Goal: Information Seeking & Learning: Understand process/instructions

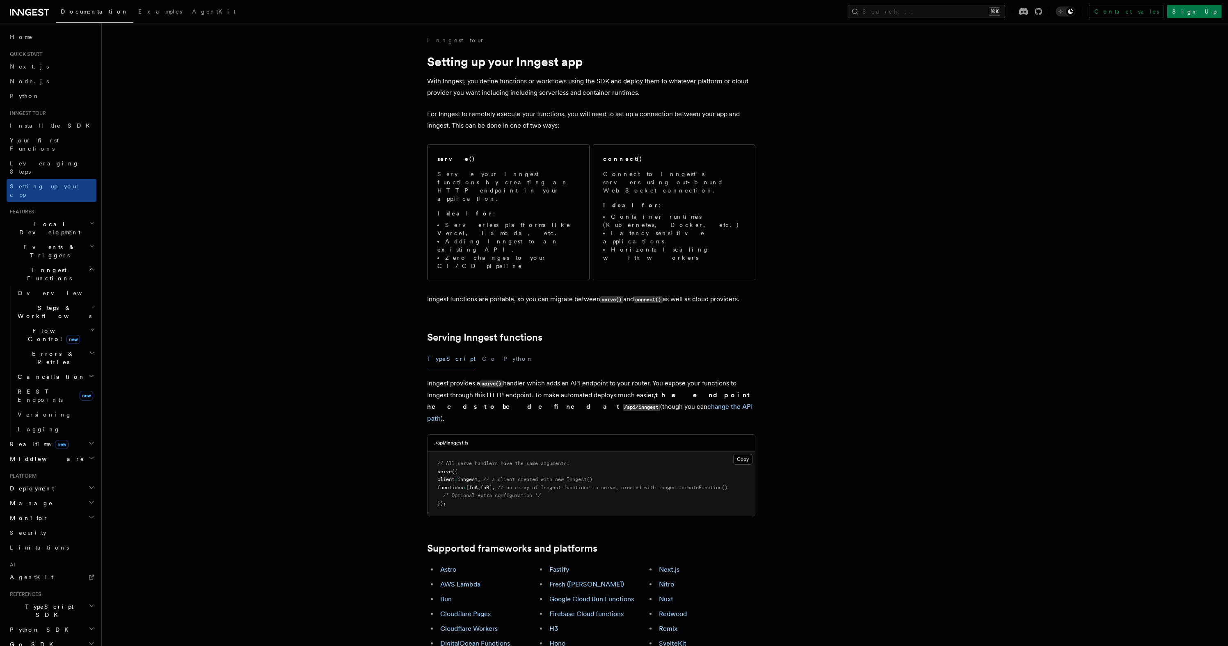
scroll to position [7187, 0]
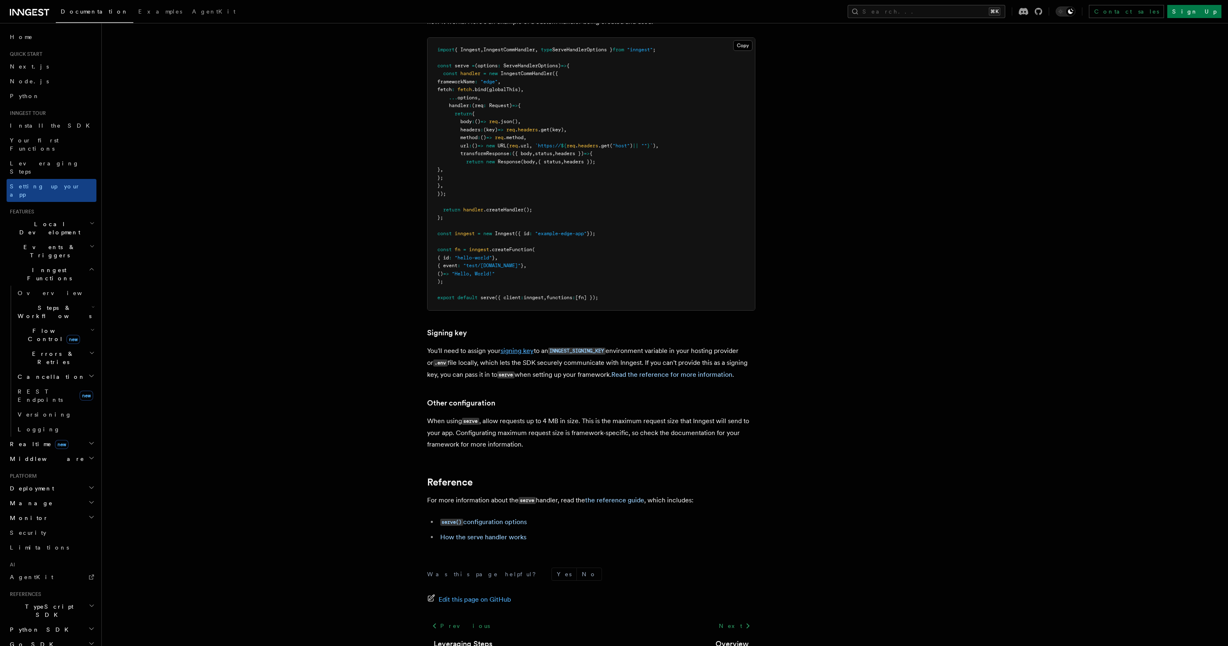
click at [530, 347] on link "signing key" at bounding box center [517, 351] width 33 height 8
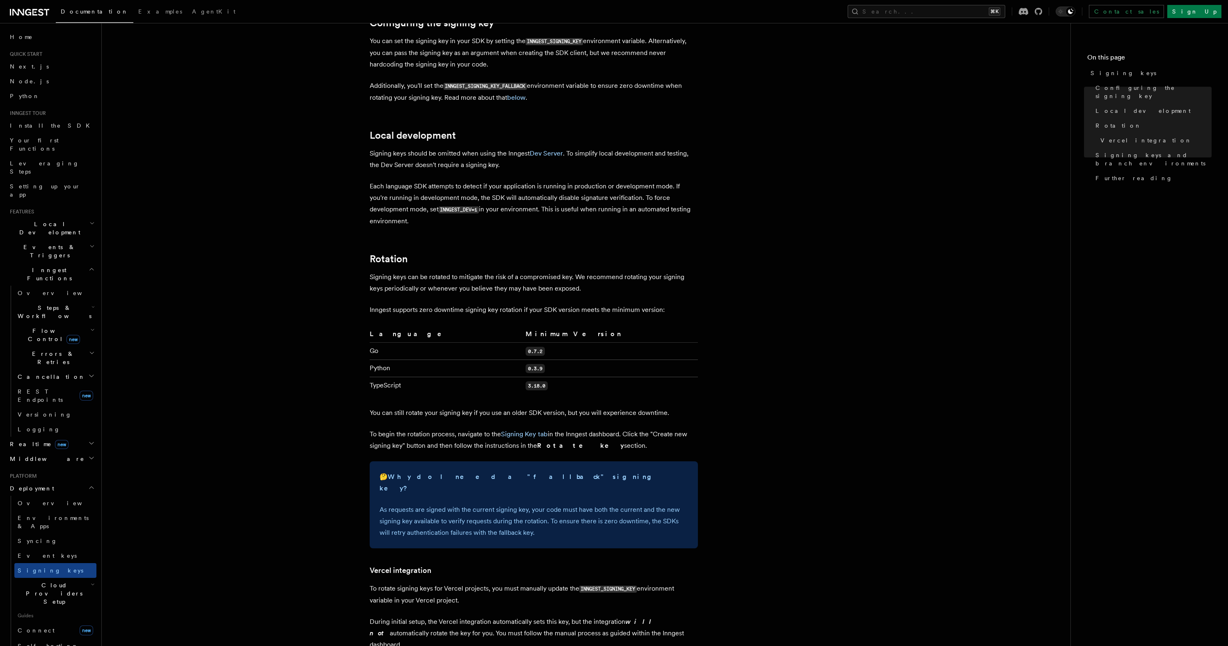
scroll to position [594, 0]
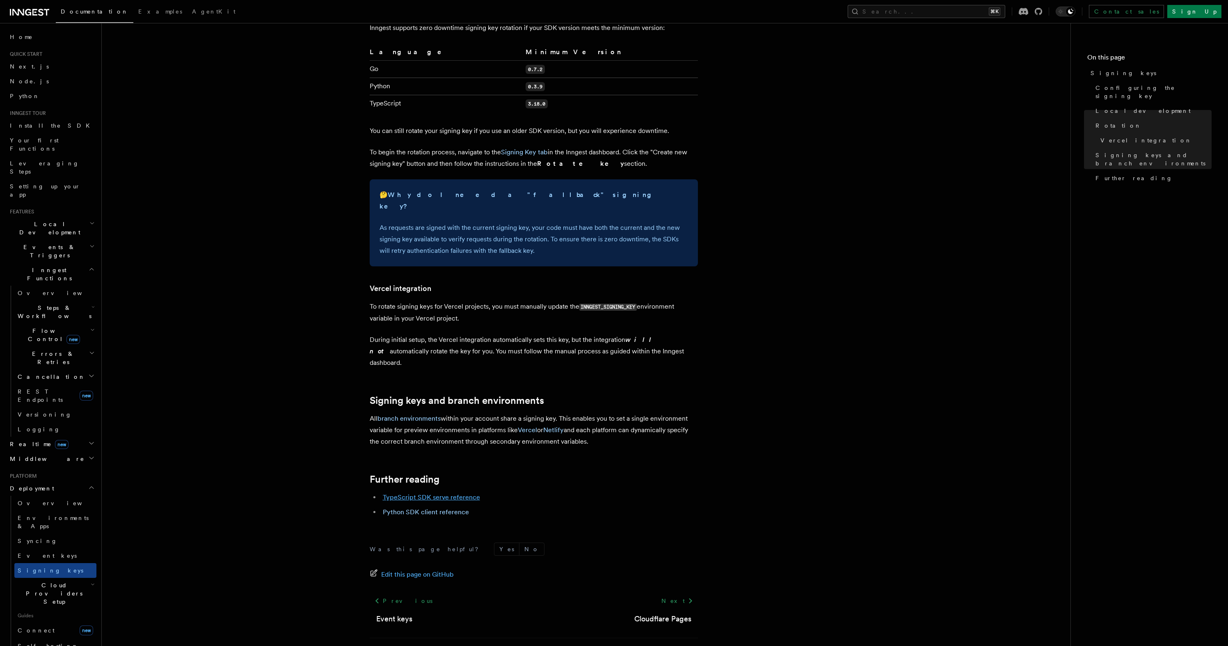
click at [467, 493] on link "TypeScript SDK serve reference" at bounding box center [431, 497] width 97 height 8
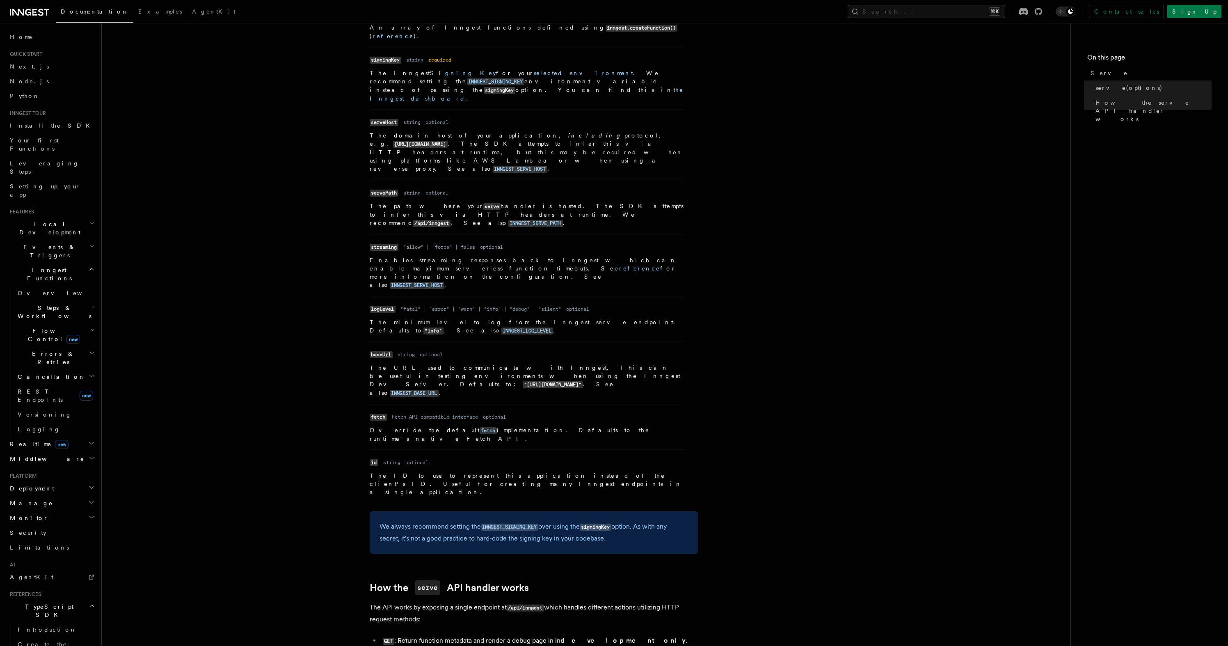
scroll to position [363, 0]
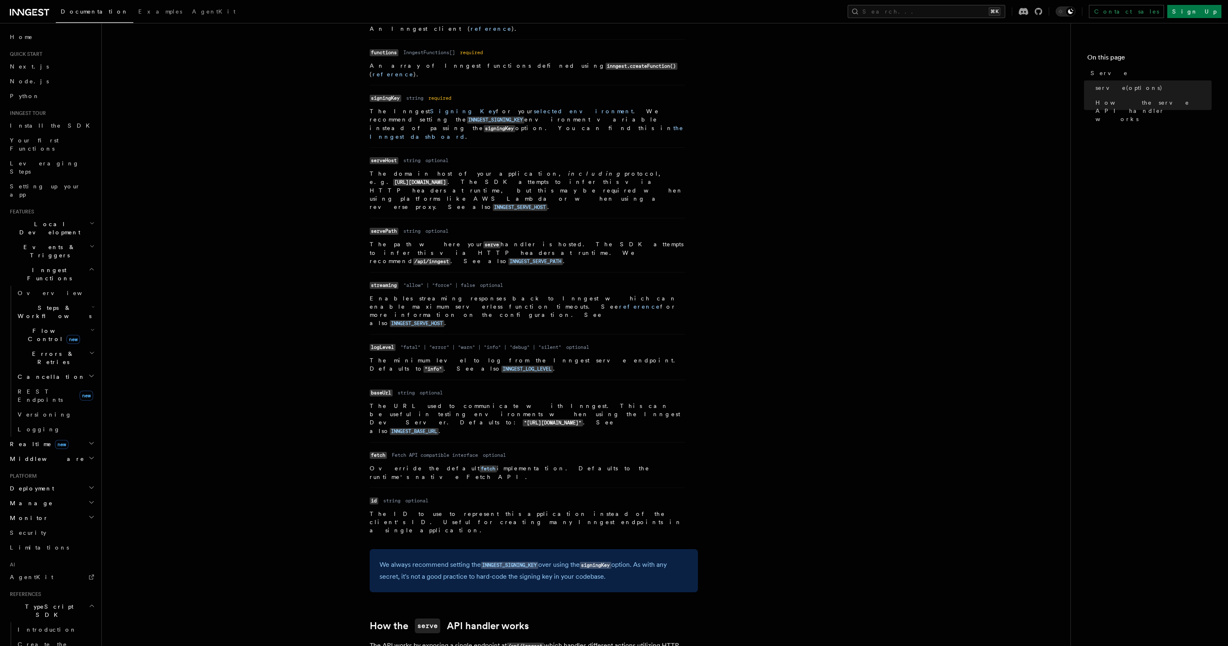
click at [707, 276] on article "References TypeScript SDK Serve Serve The serve() API handler is used to serve …" at bounding box center [586, 281] width 942 height 1216
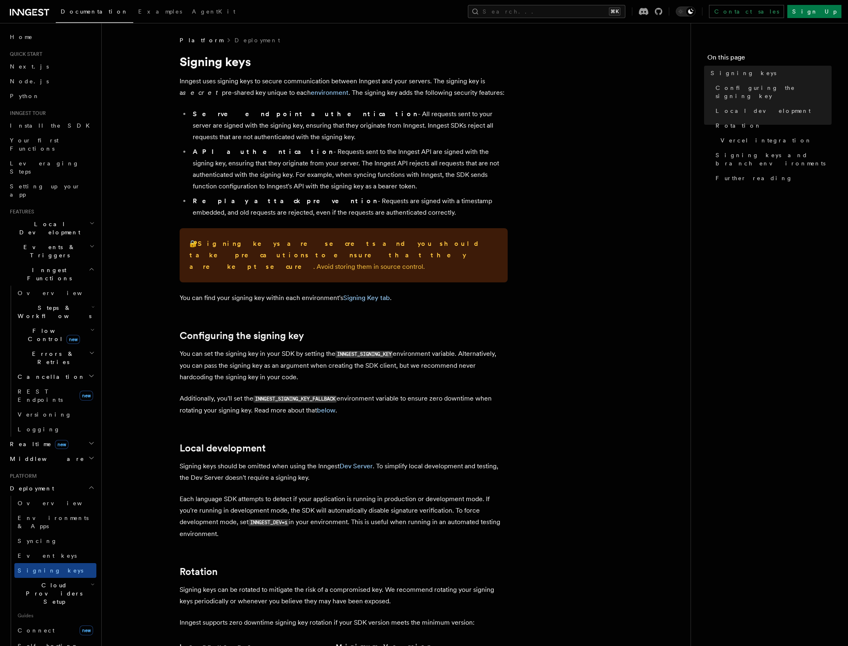
scroll to position [196, 0]
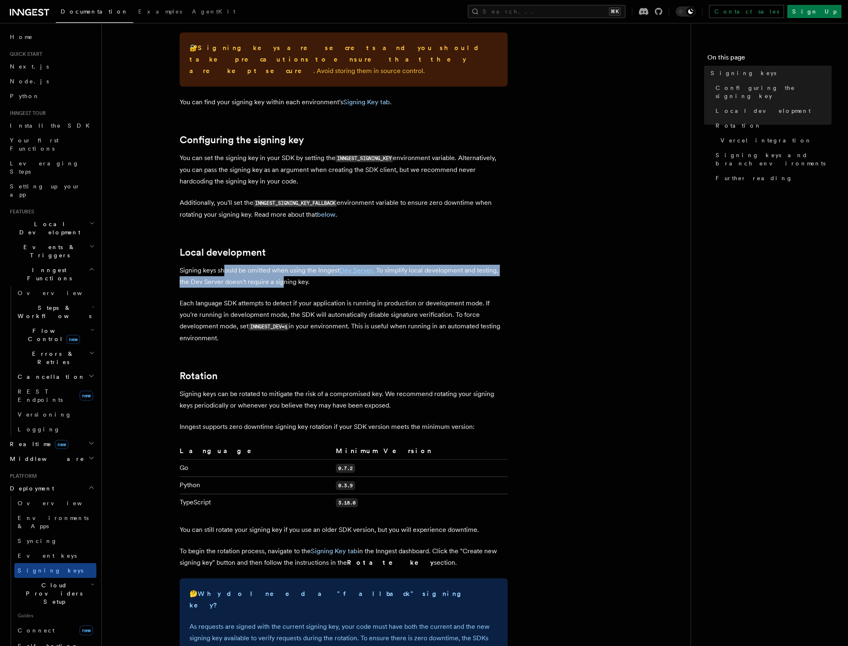
drag, startPoint x: 223, startPoint y: 260, endPoint x: 283, endPoint y: 275, distance: 62.1
click at [283, 274] on p "Signing keys should be omitted when using the Inngest Dev Server . To simplify …" at bounding box center [344, 276] width 328 height 23
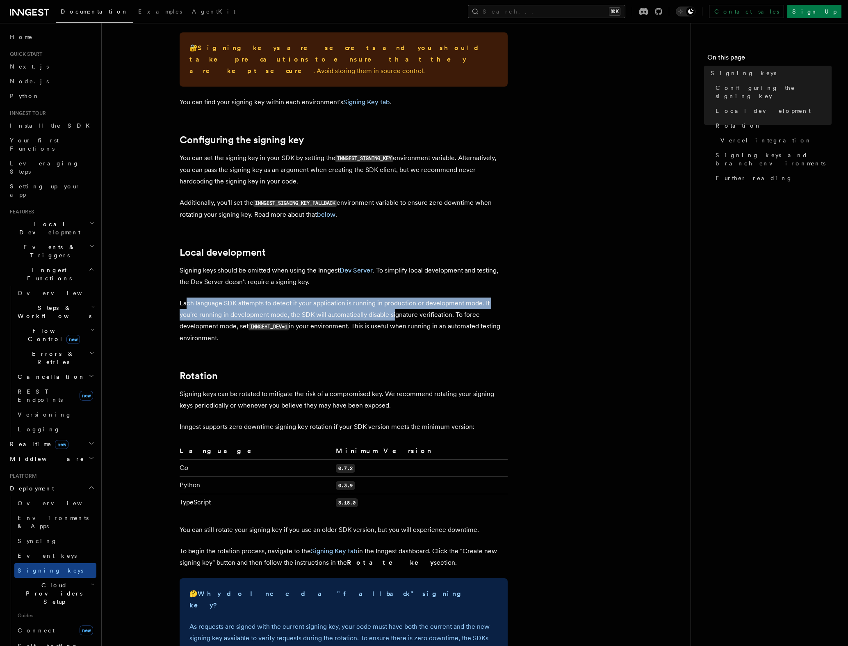
drag, startPoint x: 187, startPoint y: 297, endPoint x: 395, endPoint y: 304, distance: 208.1
click at [395, 304] on p "Each language SDK attempts to detect if your application is running in producti…" at bounding box center [344, 320] width 328 height 46
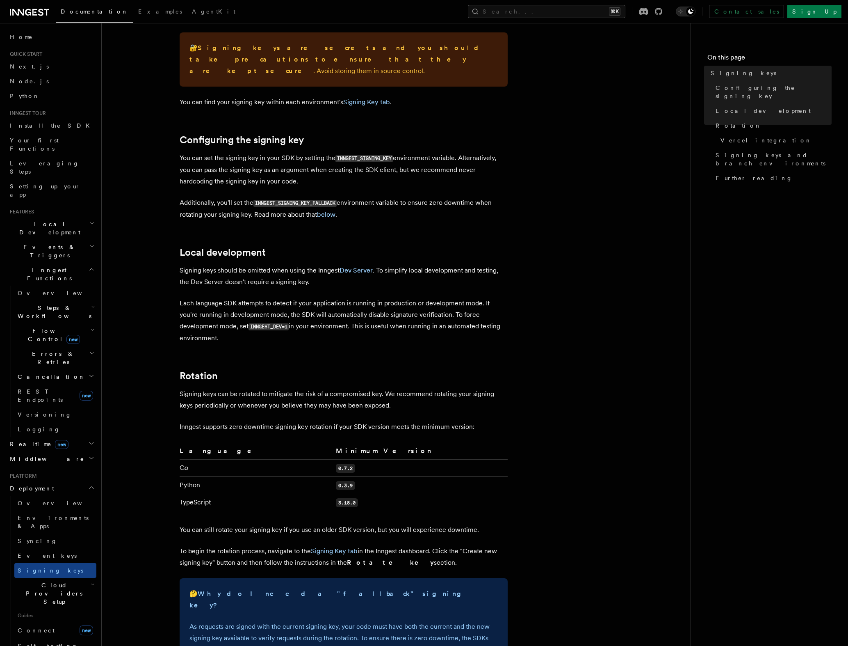
drag, startPoint x: 395, startPoint y: 326, endPoint x: 378, endPoint y: 336, distance: 18.9
click at [394, 326] on p "Each language SDK attempts to detect if your application is running in producti…" at bounding box center [344, 320] width 328 height 46
click at [268, 321] on p "Each language SDK attempts to detect if your application is running in producti…" at bounding box center [344, 320] width 328 height 46
click at [270, 323] on code "INNGEST_DEV=1" at bounding box center [269, 326] width 40 height 7
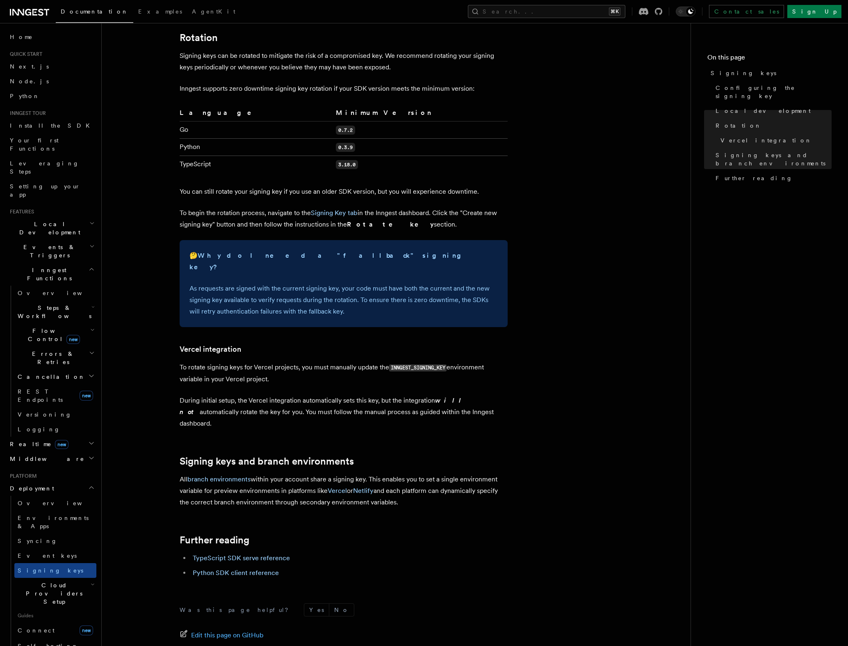
scroll to position [594, 0]
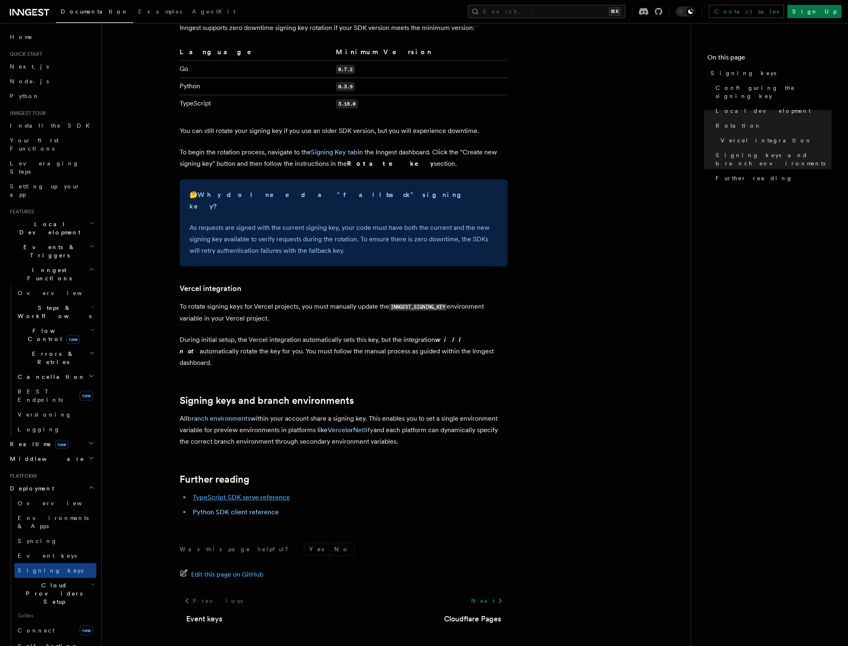
click at [277, 493] on link "TypeScript SDK serve reference" at bounding box center [241, 497] width 97 height 8
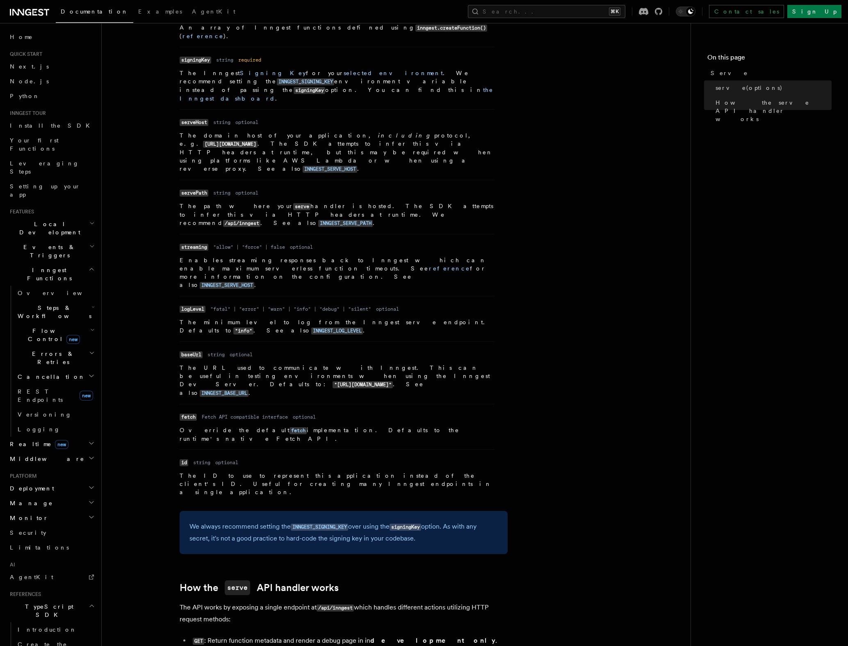
scroll to position [402, 0]
